Goal: Communication & Community: Answer question/provide support

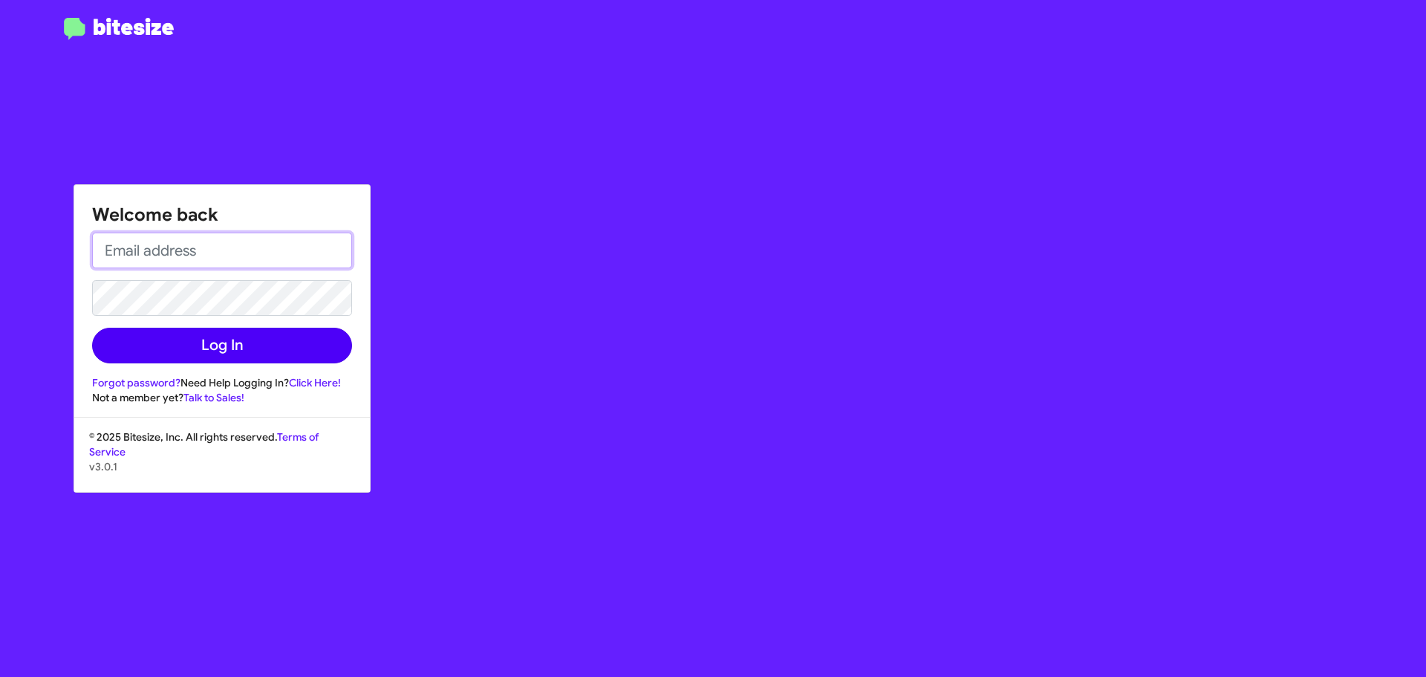
type input "jcummings@tonss.com"
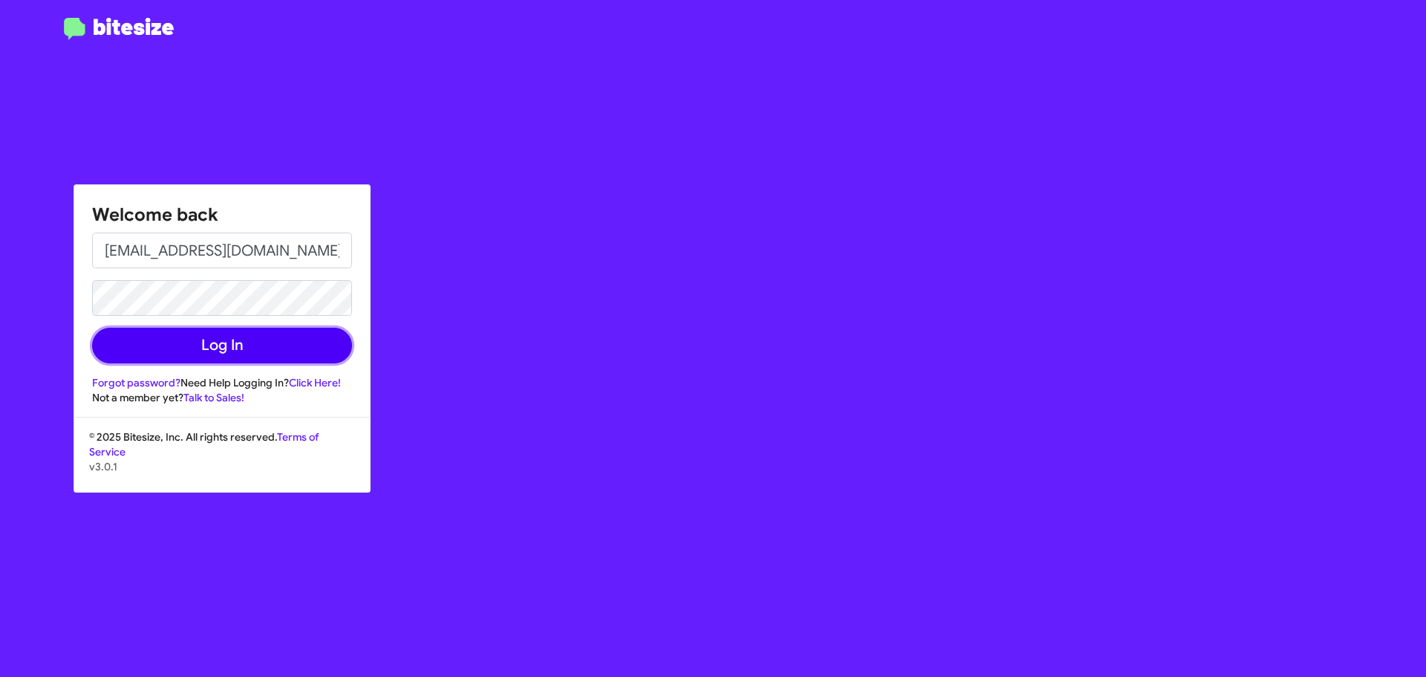
click at [253, 348] on button "Log In" at bounding box center [222, 346] width 260 height 36
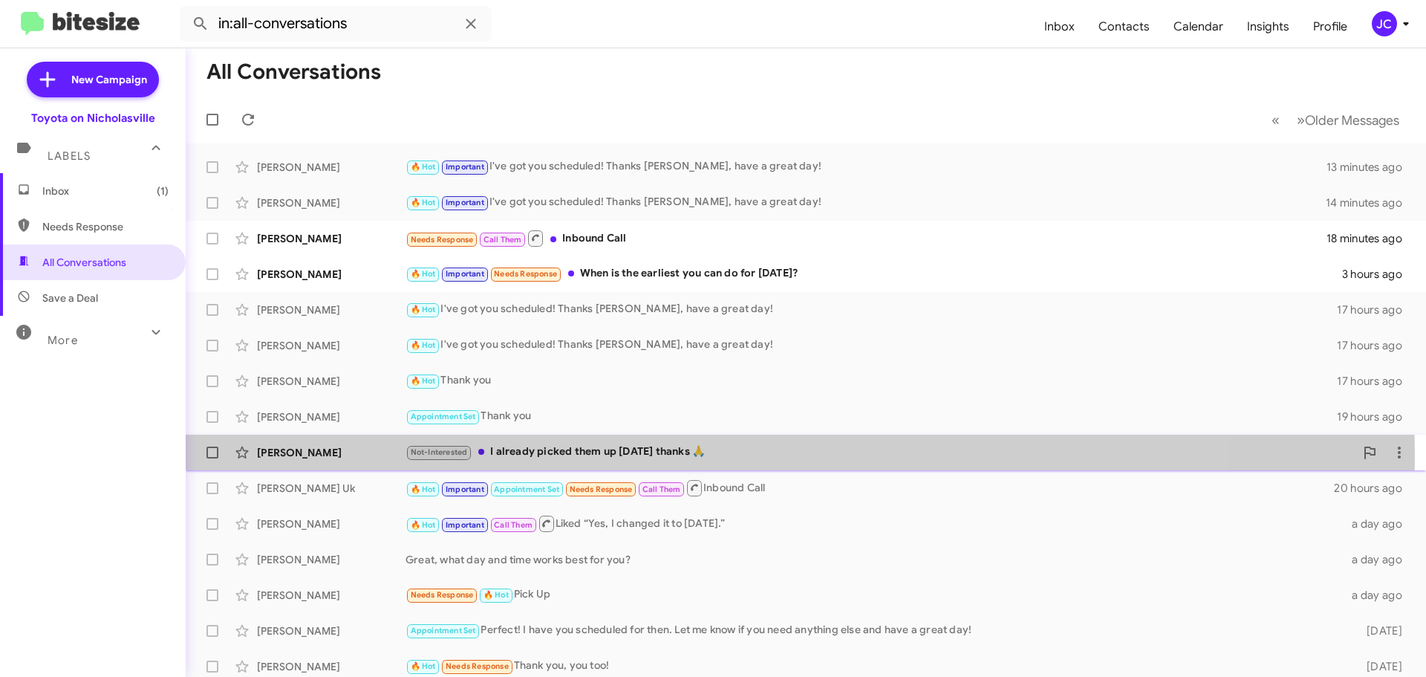
drag, startPoint x: 284, startPoint y: 456, endPoint x: 291, endPoint y: 449, distance: 10.5
click at [283, 456] on div "Willie Meads" at bounding box center [331, 452] width 149 height 15
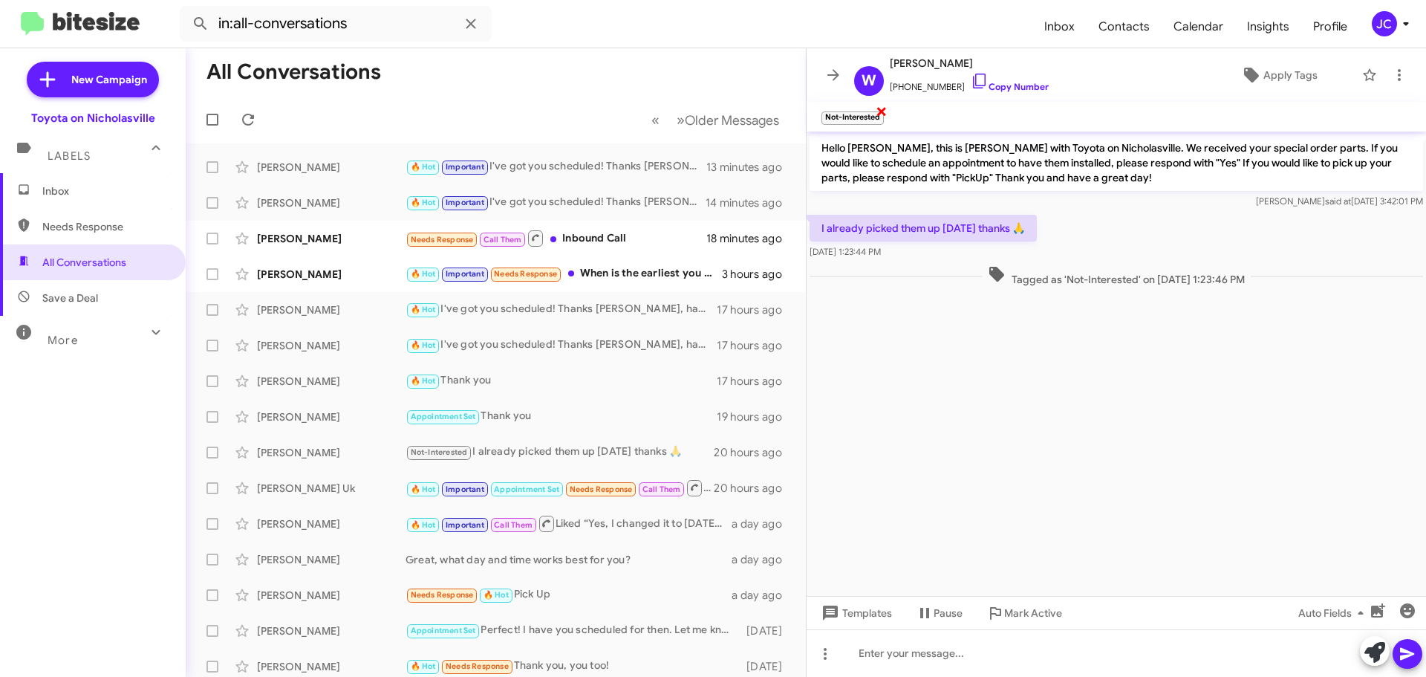
click at [881, 117] on span "×" at bounding box center [882, 111] width 12 height 18
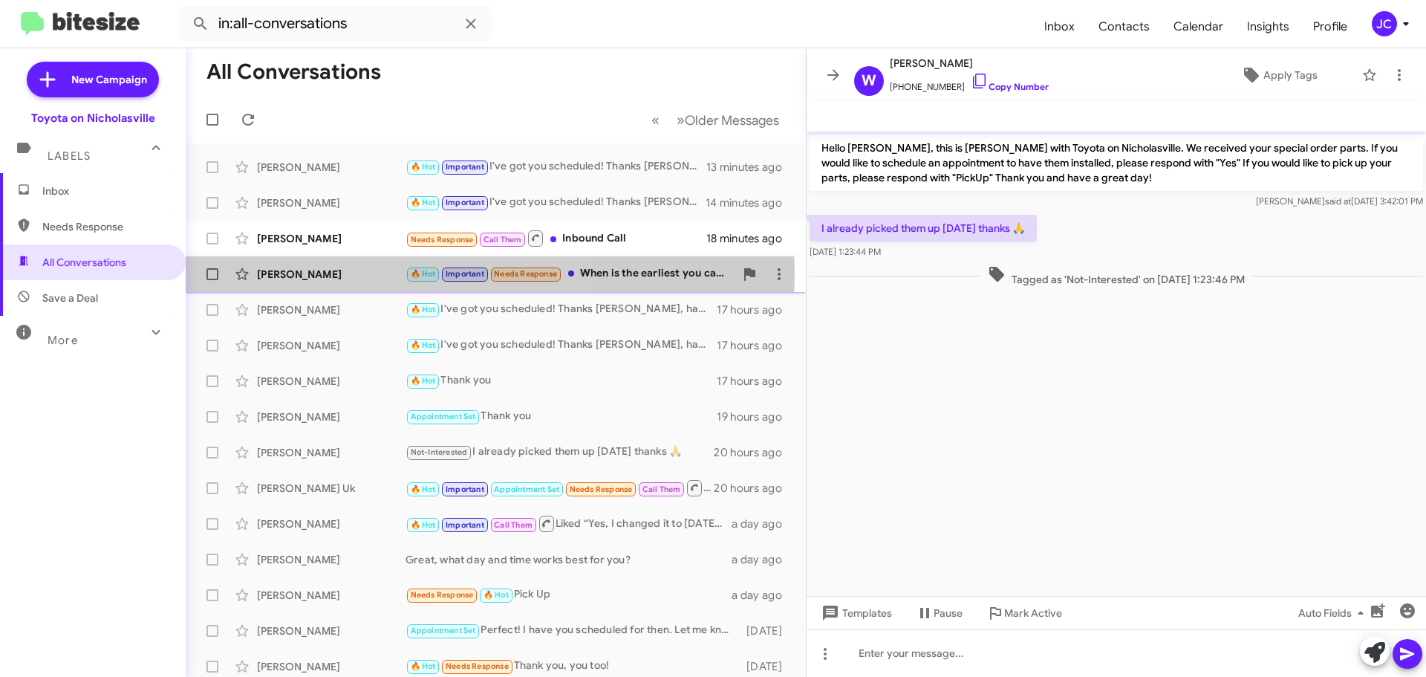
click at [317, 275] on div "Alexa Burton" at bounding box center [331, 274] width 149 height 15
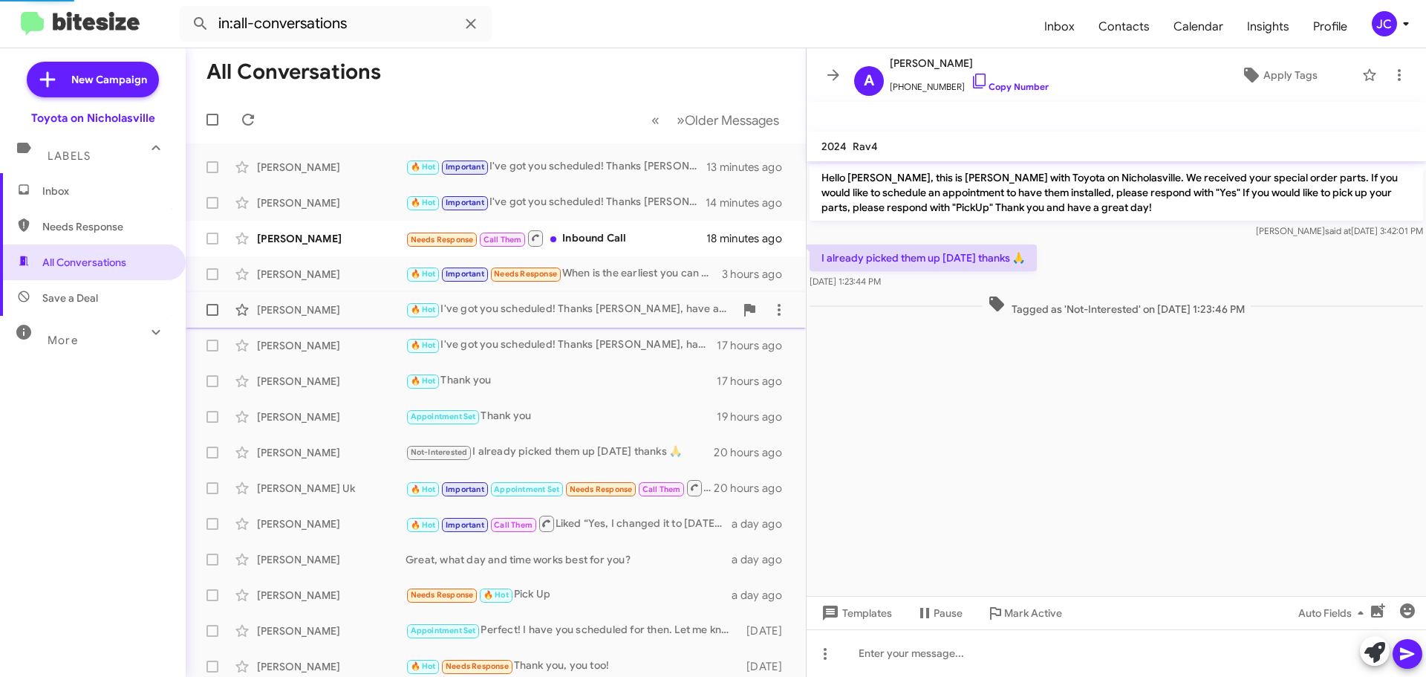
scroll to position [828, 0]
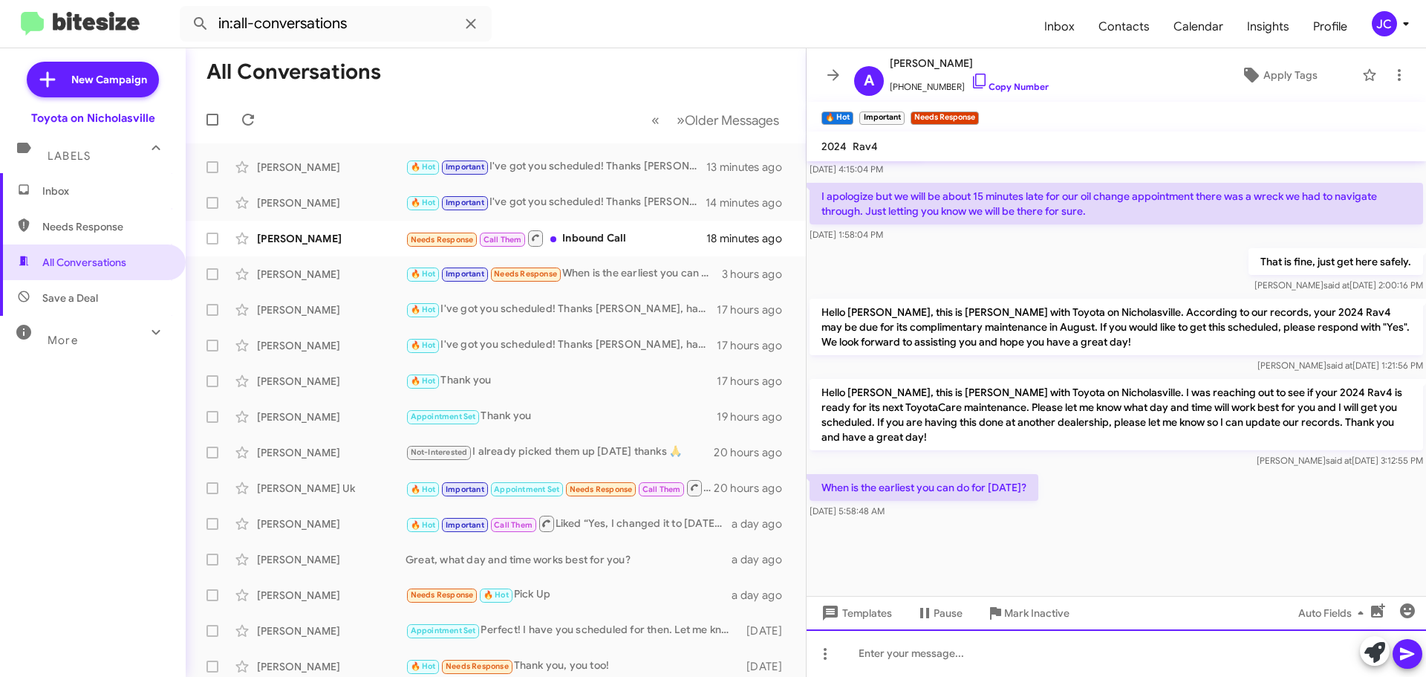
click at [966, 648] on div at bounding box center [1116, 653] width 619 height 48
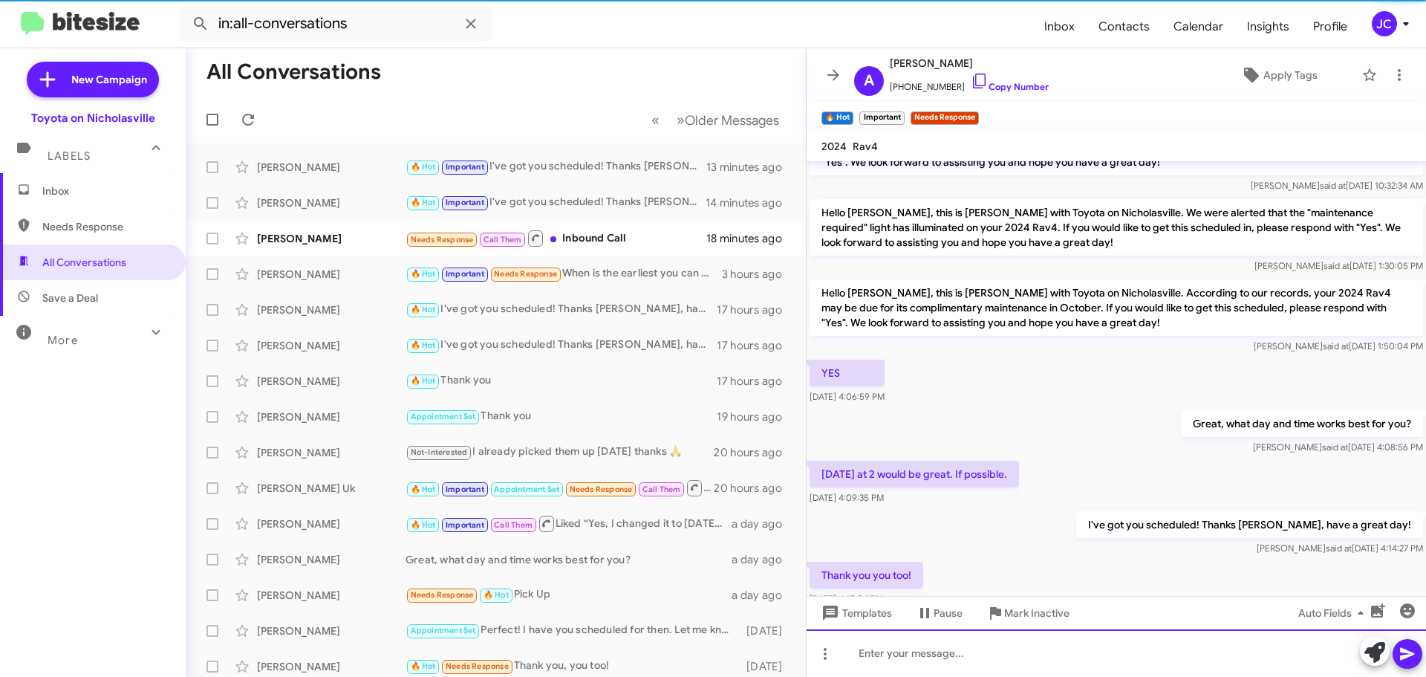
scroll to position [0, 0]
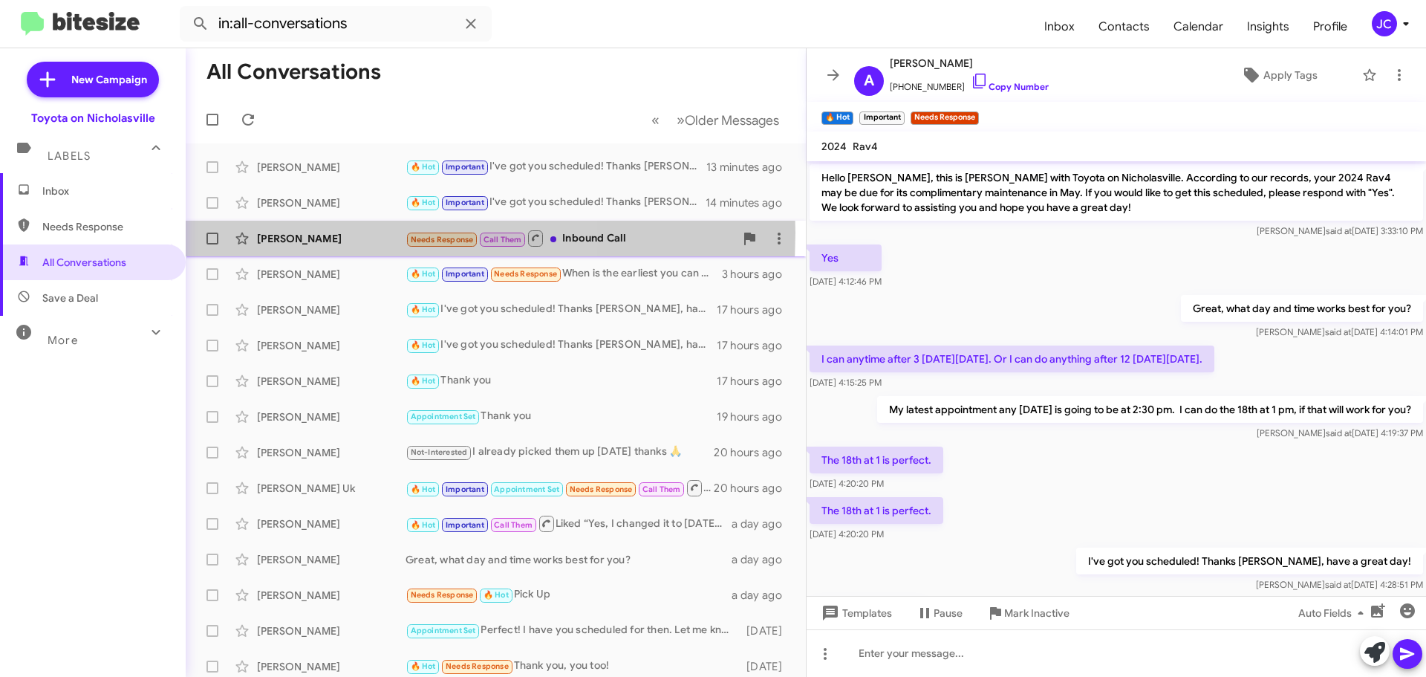
click at [319, 232] on div "Charles Davis" at bounding box center [331, 238] width 149 height 15
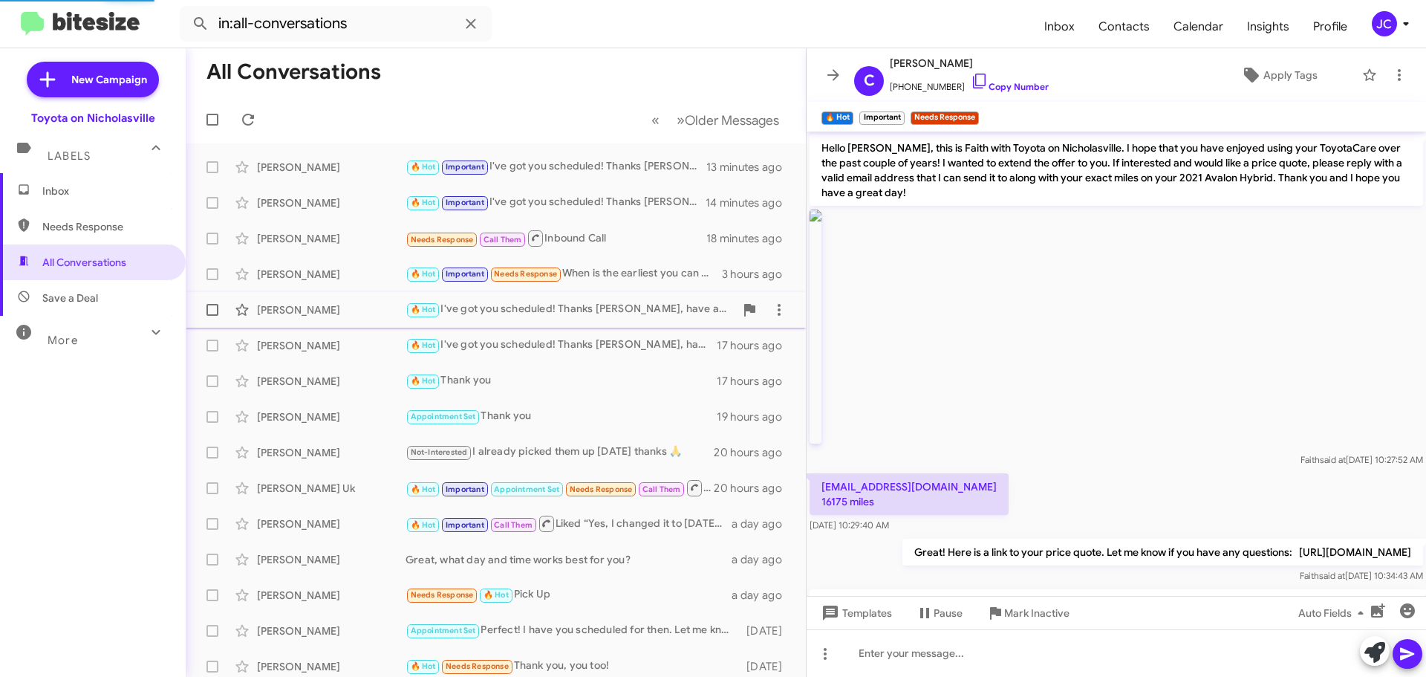
scroll to position [286, 0]
